Goal: Task Accomplishment & Management: Use online tool/utility

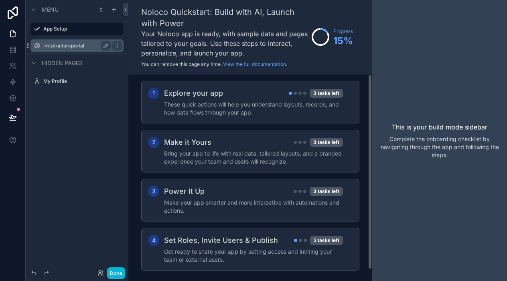
click at [69, 48] on label "inkstructureportal" at bounding box center [75, 46] width 64 height 6
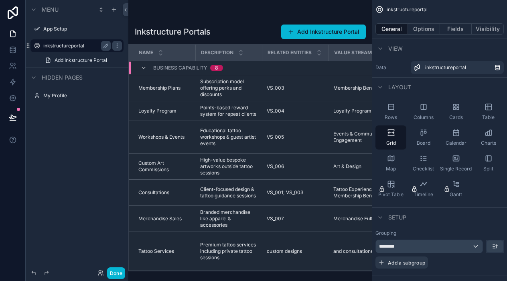
click at [195, 118] on div "scrollable content" at bounding box center [250, 140] width 244 height 281
click at [8, 13] on icon at bounding box center [13, 12] width 10 height 13
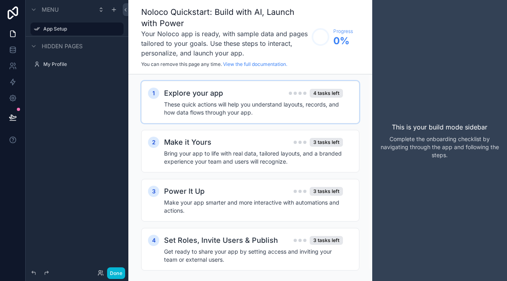
scroll to position [12, 0]
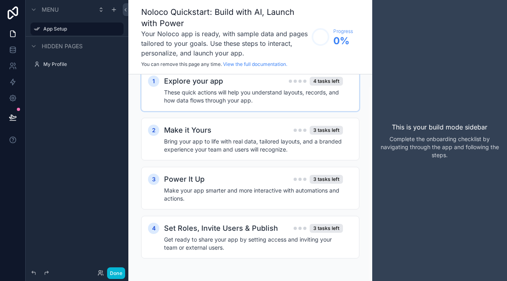
click at [241, 97] on h4 "These quick actions will help you understand layouts, records, and how data flo…" at bounding box center [253, 96] width 179 height 16
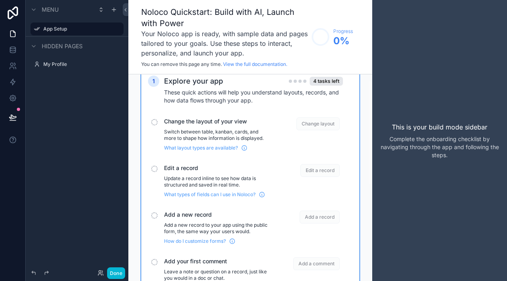
click at [229, 123] on span "Change the layout of your view" at bounding box center [216, 121] width 105 height 8
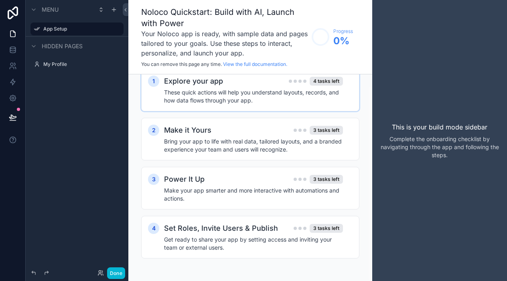
click at [246, 98] on h4 "These quick actions will help you understand layouts, records, and how data flo…" at bounding box center [253, 96] width 179 height 16
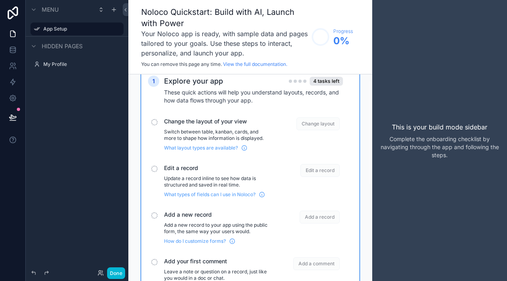
click at [318, 125] on span "Change layout" at bounding box center [318, 123] width 43 height 13
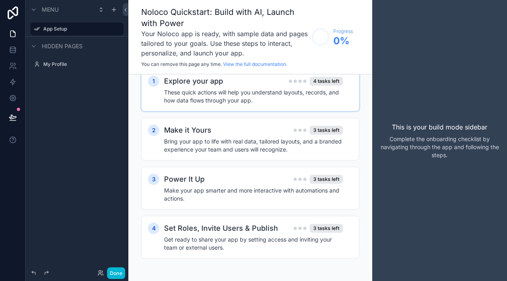
click at [392, 99] on div "This is your build mode sidebar Complete the onboarding checklist by navigating…" at bounding box center [439, 140] width 135 height 281
click at [79, 65] on label "My Profile" at bounding box center [75, 64] width 64 height 6
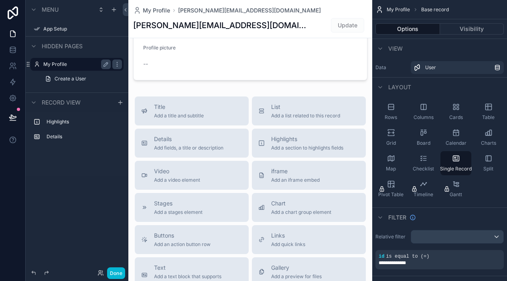
scroll to position [109, 0]
click at [147, 59] on div "scrollable content" at bounding box center [250, 174] width 244 height 567
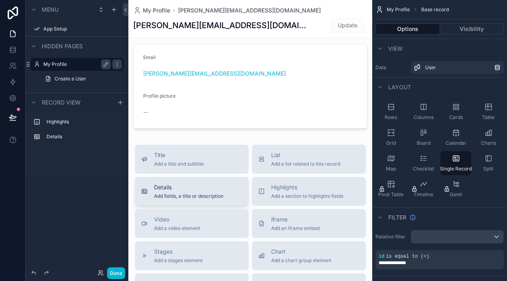
scroll to position [0, 0]
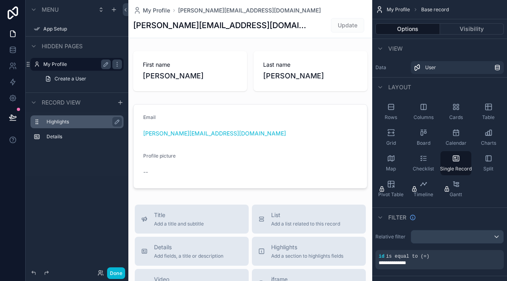
click at [70, 117] on div "Highlights" at bounding box center [84, 122] width 74 height 10
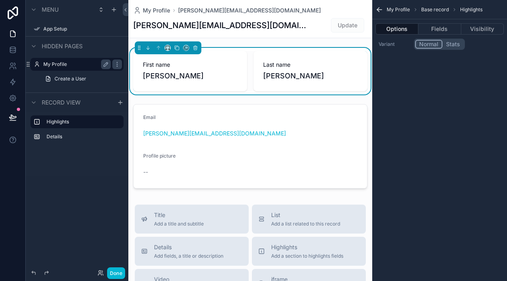
click at [71, 130] on div "Highlights Details" at bounding box center [77, 131] width 103 height 39
click at [65, 60] on div "My Profile" at bounding box center [76, 64] width 67 height 10
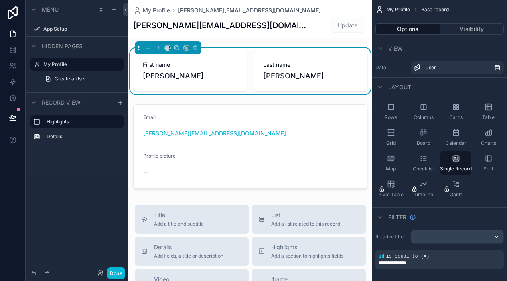
click at [51, 47] on span "Hidden pages" at bounding box center [62, 46] width 41 height 8
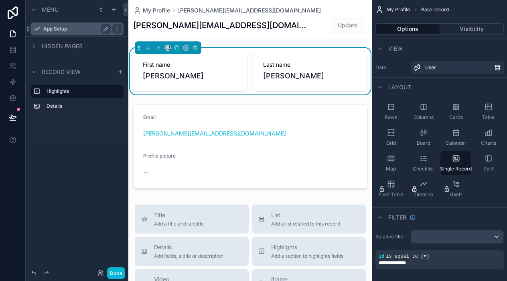
click at [49, 33] on div "App Setup" at bounding box center [76, 29] width 67 height 10
click at [118, 12] on div "scrollable content" at bounding box center [114, 10] width 10 height 10
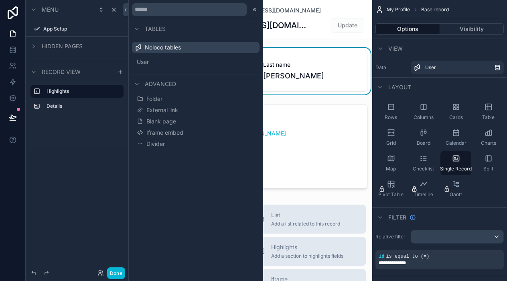
click at [76, 69] on span "Record view" at bounding box center [61, 72] width 39 height 8
click at [53, 47] on span "Hidden pages" at bounding box center [62, 46] width 41 height 8
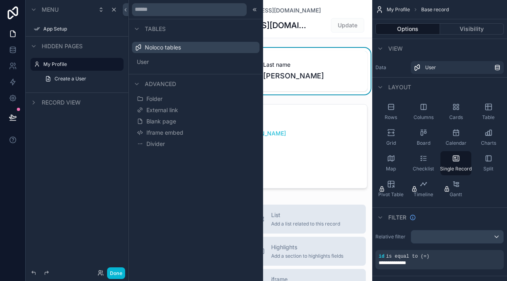
click at [55, 47] on span "Hidden pages" at bounding box center [62, 46] width 41 height 8
click at [44, 14] on div "Menu" at bounding box center [77, 9] width 103 height 19
click at [46, 14] on div "Menu" at bounding box center [44, 10] width 30 height 10
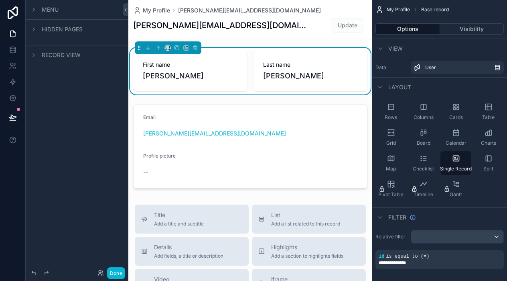
click at [41, 12] on div "Menu" at bounding box center [44, 10] width 30 height 10
click at [51, 12] on span "Menu" at bounding box center [50, 10] width 17 height 8
click at [114, 8] on icon "scrollable content" at bounding box center [114, 10] width 0 height 4
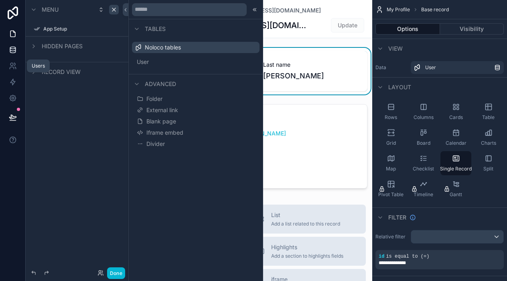
click at [14, 51] on icon at bounding box center [13, 50] width 8 height 8
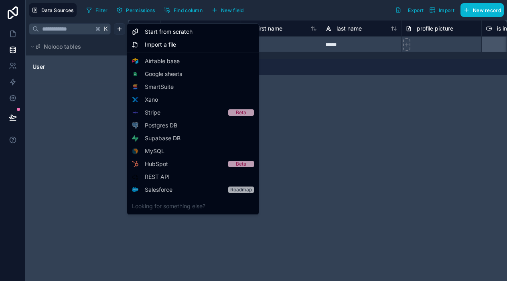
click at [123, 31] on html "**********" at bounding box center [253, 140] width 507 height 281
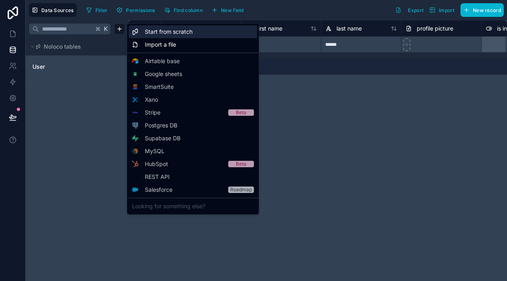
click at [193, 31] on div "Start from scratch" at bounding box center [193, 31] width 128 height 13
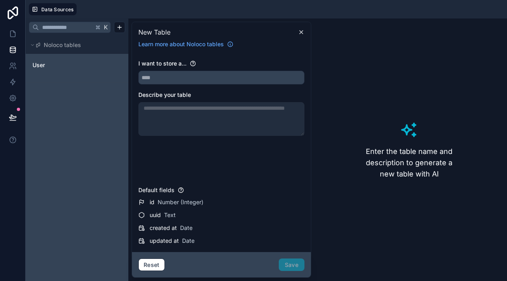
click at [162, 31] on span "New Table" at bounding box center [154, 32] width 32 height 10
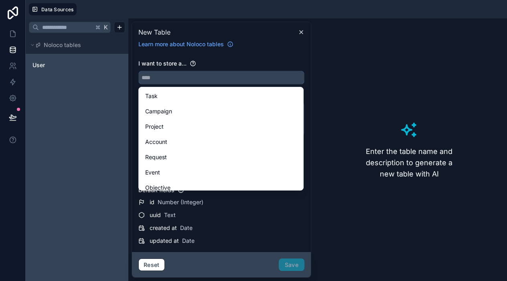
click at [165, 75] on input "text" at bounding box center [221, 77] width 165 height 13
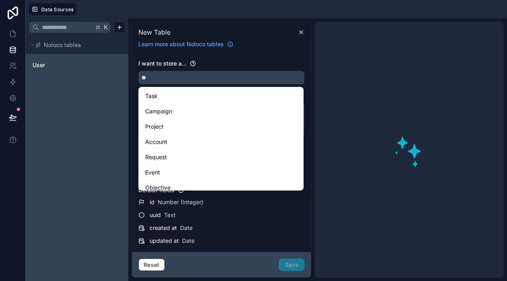
type input "*"
type input "****"
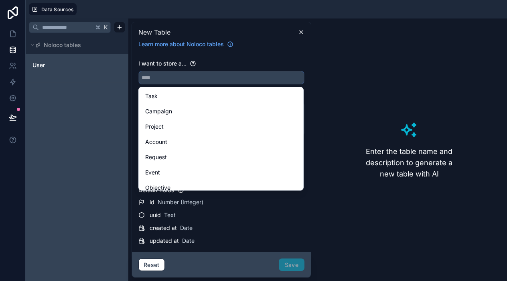
type input "*"
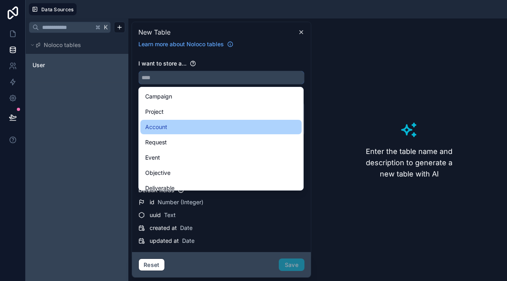
scroll to position [19, 0]
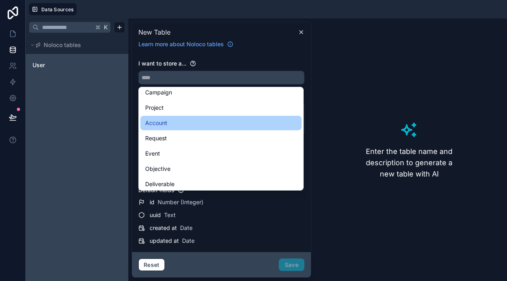
click at [177, 128] on div "Account" at bounding box center [220, 123] width 161 height 14
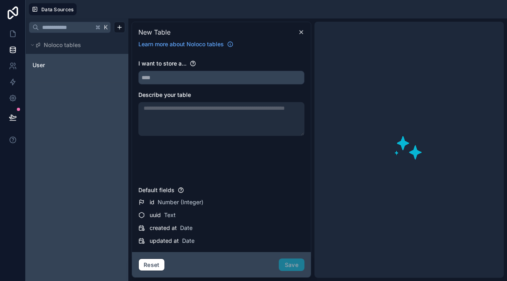
type input "*******"
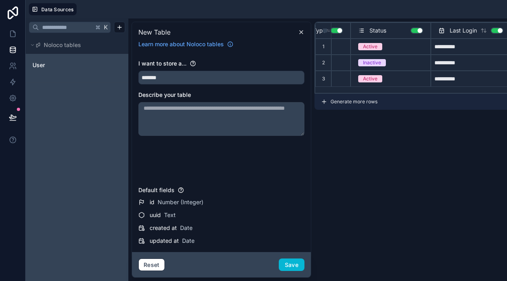
scroll to position [3, 26]
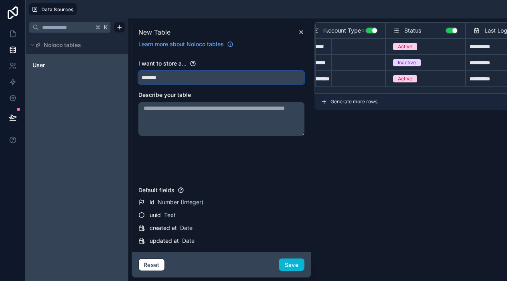
click at [242, 84] on button "*******" at bounding box center [221, 78] width 166 height 14
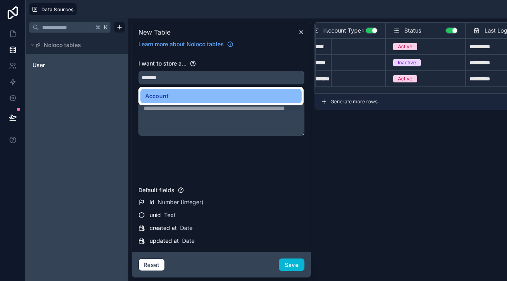
click at [236, 77] on input "*******" at bounding box center [221, 77] width 165 height 13
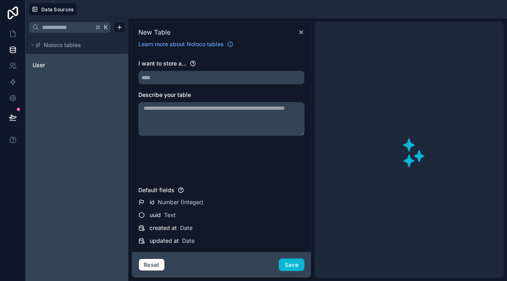
click at [241, 67] on div "I want to store a..." at bounding box center [221, 63] width 166 height 8
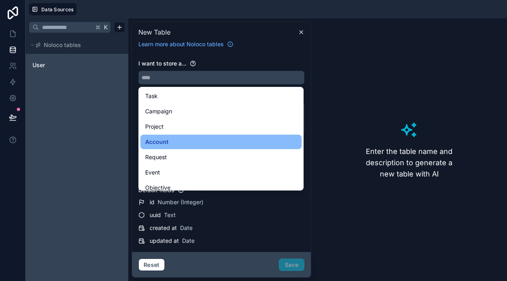
click at [236, 73] on input "text" at bounding box center [221, 77] width 165 height 13
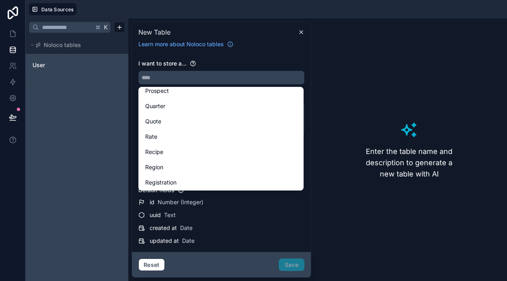
scroll to position [1756, 0]
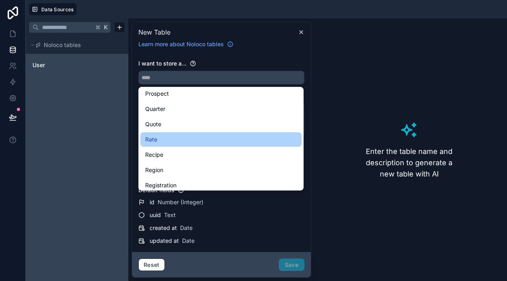
click at [186, 138] on div "Rate" at bounding box center [221, 139] width 152 height 10
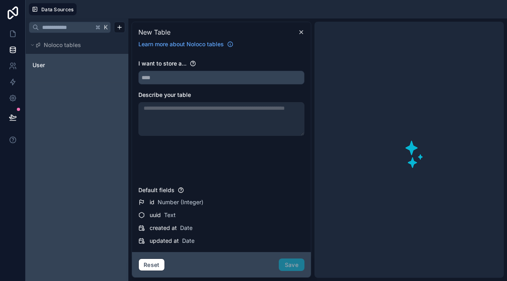
type input "****"
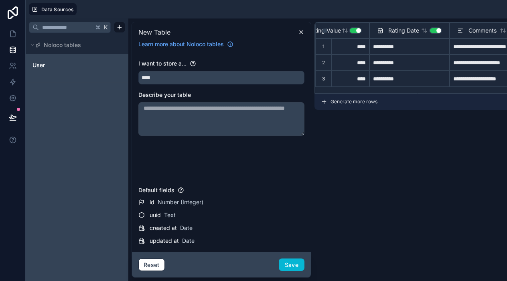
scroll to position [0, 207]
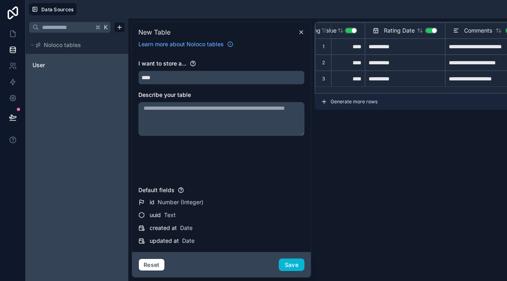
click at [217, 83] on input "****" at bounding box center [221, 77] width 165 height 13
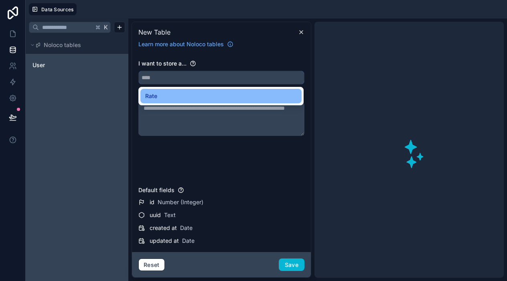
click at [234, 72] on input "text" at bounding box center [221, 77] width 165 height 13
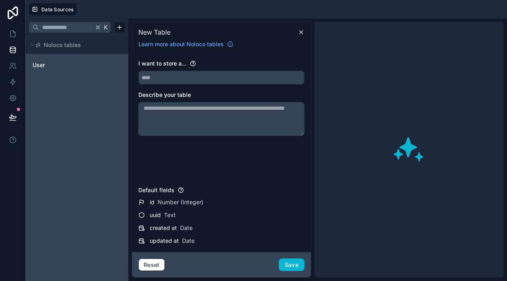
click at [234, 63] on div "I want to store a..." at bounding box center [221, 63] width 166 height 8
click at [228, 77] on input "text" at bounding box center [221, 77] width 165 height 13
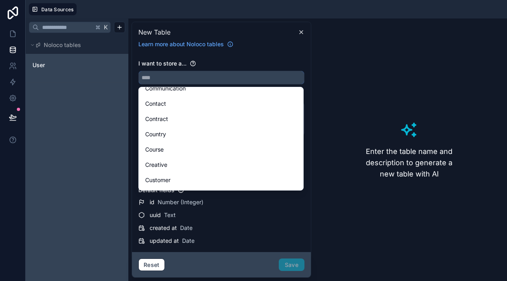
scroll to position [516, 0]
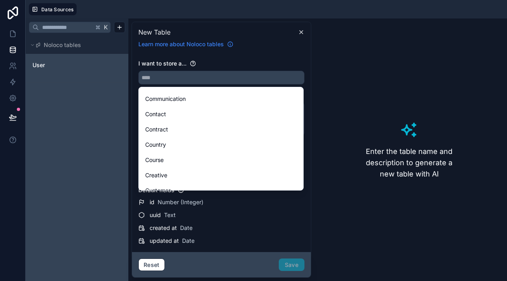
click at [228, 46] on icon at bounding box center [230, 44] width 6 height 6
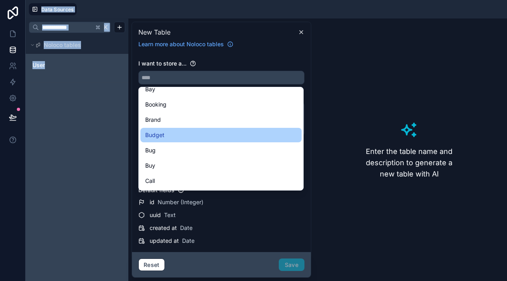
click at [172, 128] on div "Budget" at bounding box center [220, 135] width 161 height 14
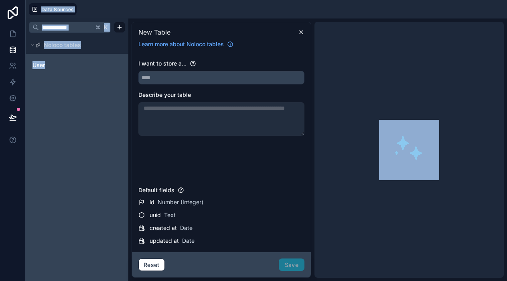
click at [172, 129] on div at bounding box center [221, 119] width 166 height 34
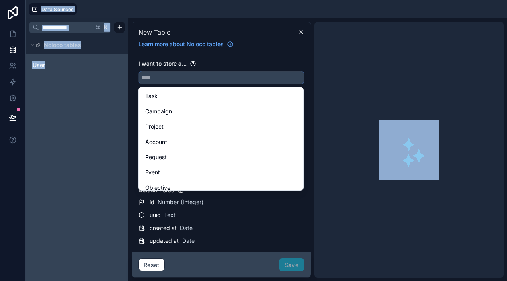
click at [178, 77] on input "text" at bounding box center [221, 77] width 165 height 13
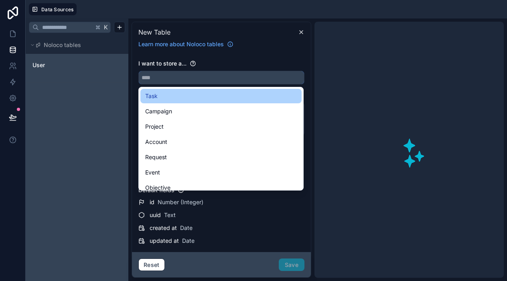
type input "******"
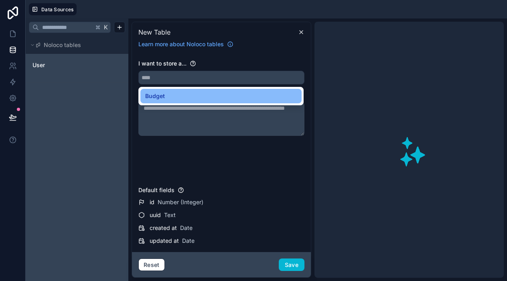
click at [243, 67] on div "I want to store a..." at bounding box center [221, 63] width 166 height 8
click at [222, 63] on div "I want to store a..." at bounding box center [221, 63] width 166 height 8
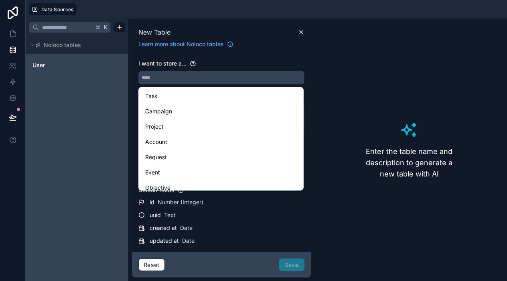
click at [216, 72] on input "text" at bounding box center [221, 77] width 165 height 13
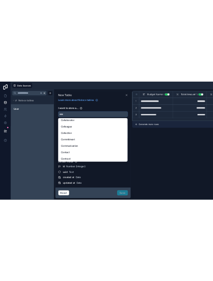
scroll to position [463, 0]
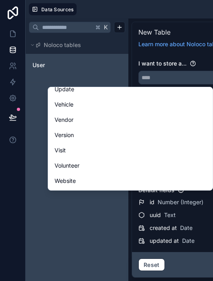
scroll to position [2584, 0]
click at [100, 217] on div "K Noloco tables User" at bounding box center [77, 149] width 103 height 262
click at [159, 85] on div "Task Campaign Project Account Request Event Objective Deliverable Asset Activit…" at bounding box center [130, 137] width 165 height 105
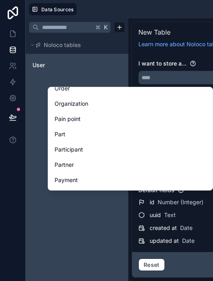
scroll to position [1338, 0]
